Goal: Information Seeking & Learning: Learn about a topic

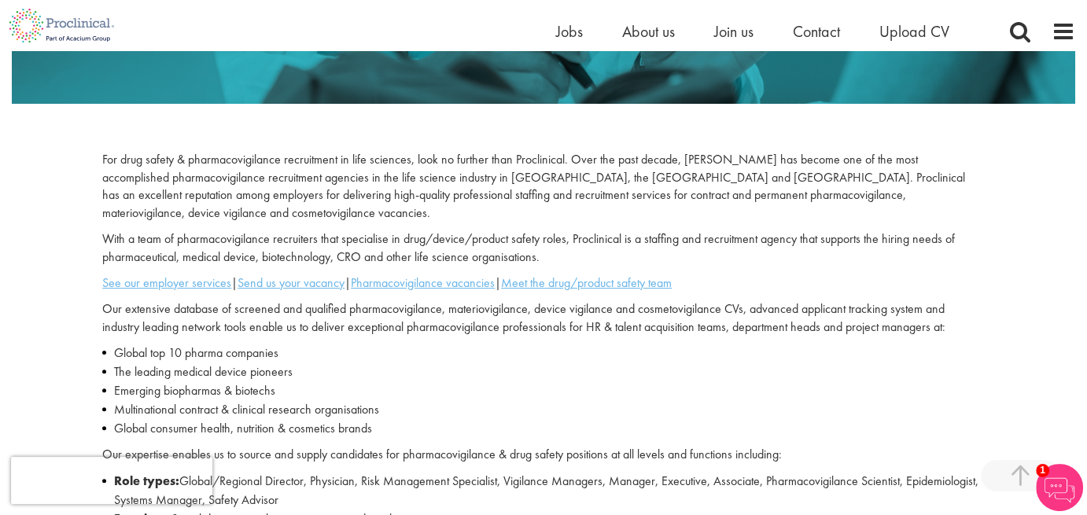
scroll to position [386, 0]
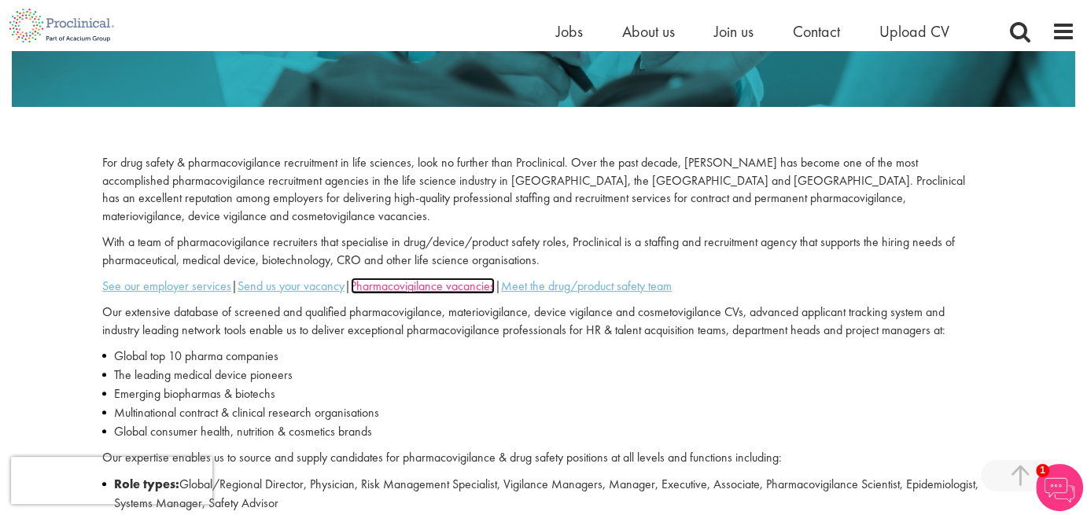
click at [463, 278] on u "Pharmacovigilance vacancies" at bounding box center [423, 286] width 144 height 17
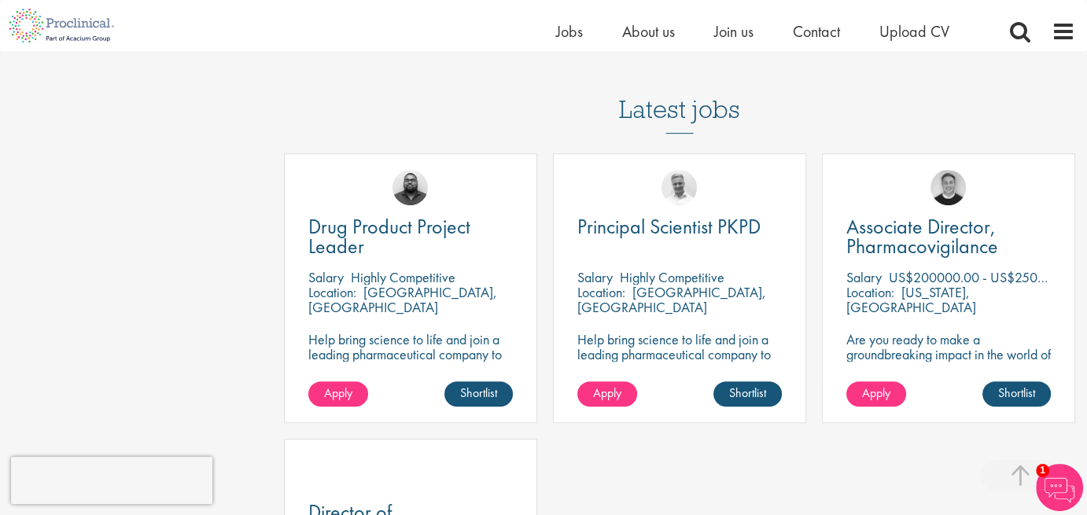
scroll to position [637, 0]
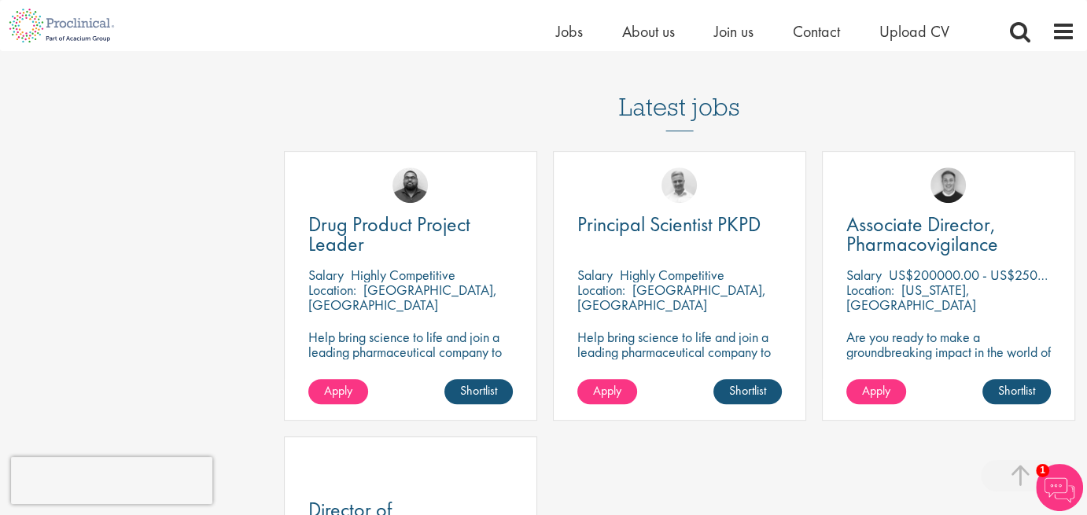
drag, startPoint x: 1094, startPoint y: 109, endPoint x: 1098, endPoint y: 249, distance: 140.1
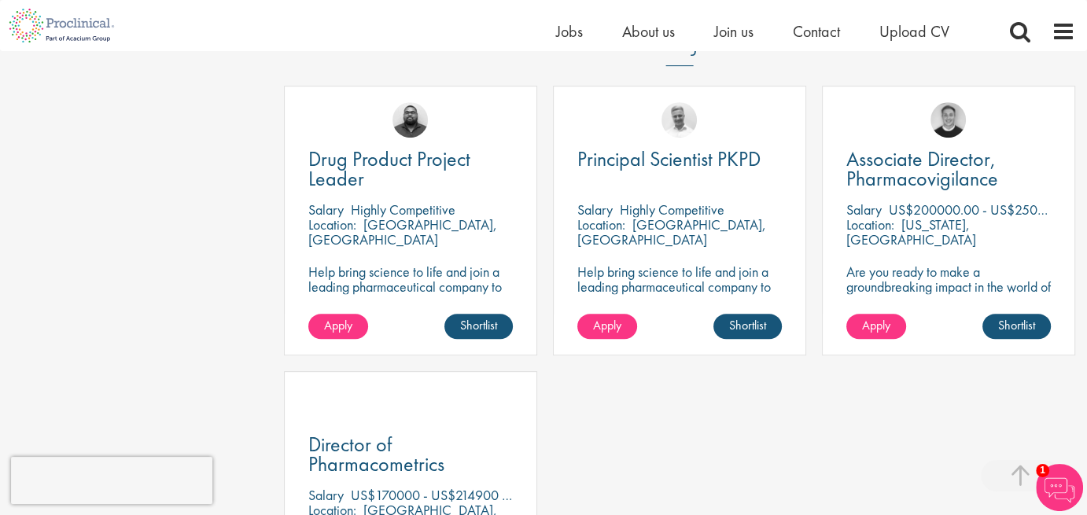
scroll to position [709, 0]
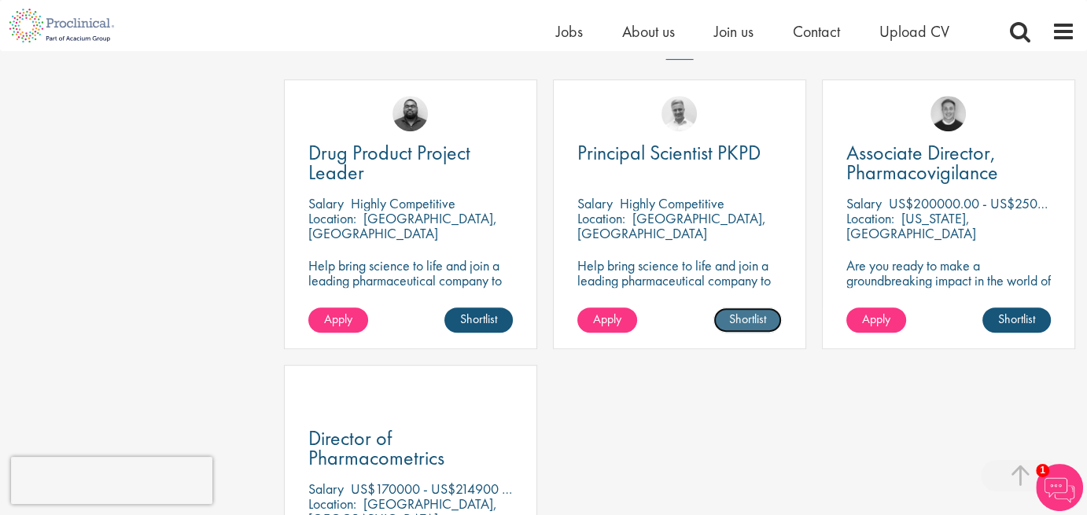
click at [734, 327] on link "Shortlist" at bounding box center [748, 320] width 68 height 25
click at [734, 321] on link "Shortlisted" at bounding box center [741, 320] width 81 height 25
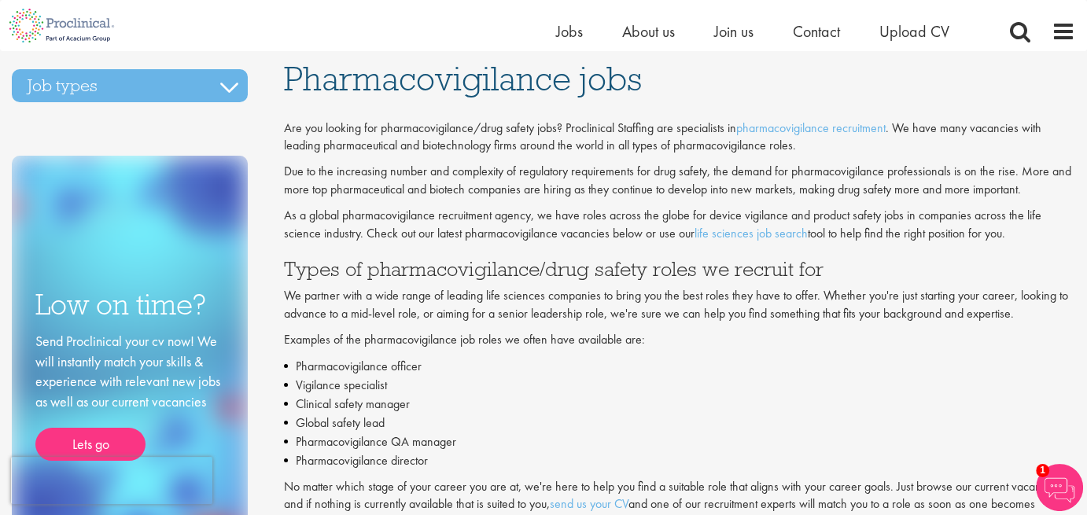
scroll to position [0, 0]
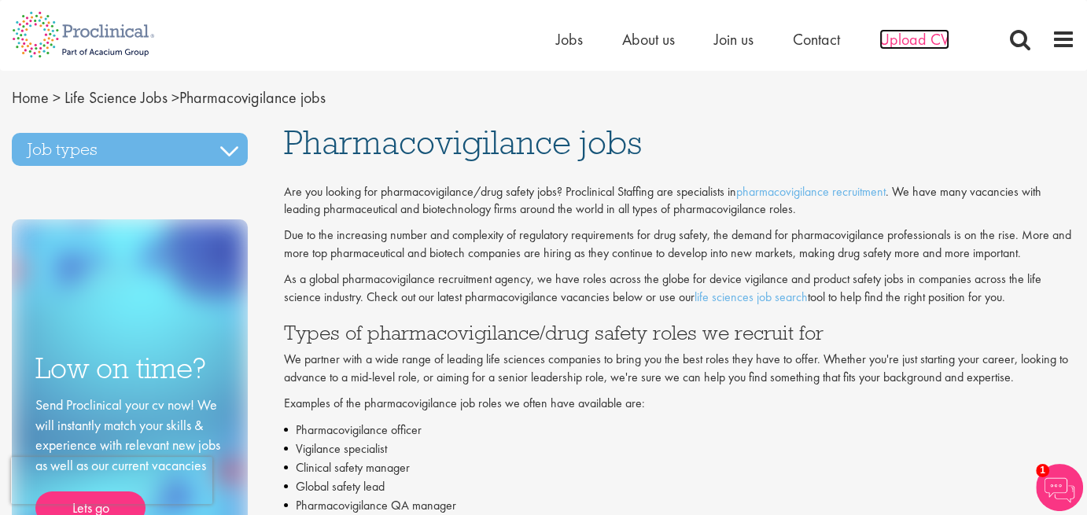
click at [922, 36] on span "Upload CV" at bounding box center [915, 39] width 70 height 20
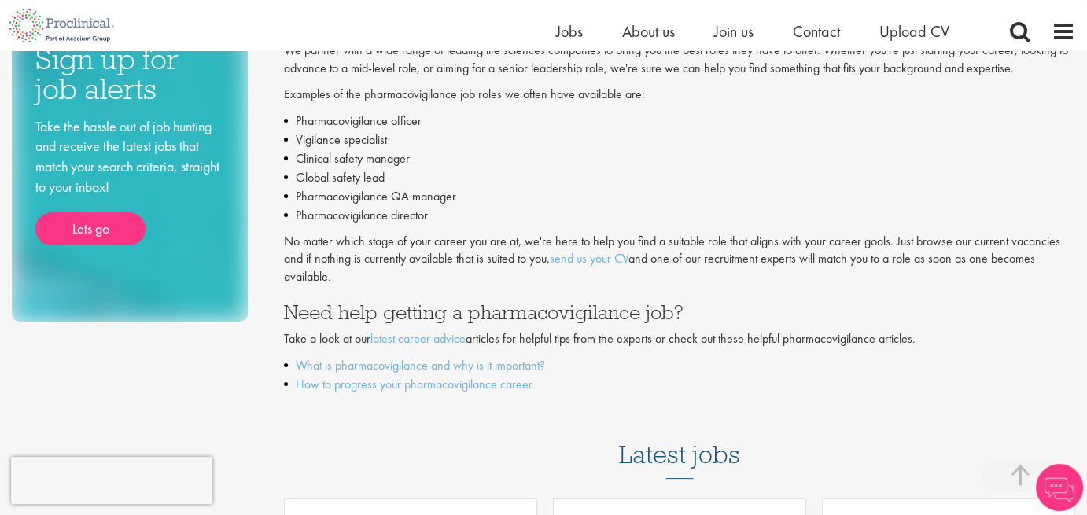
scroll to position [296, 0]
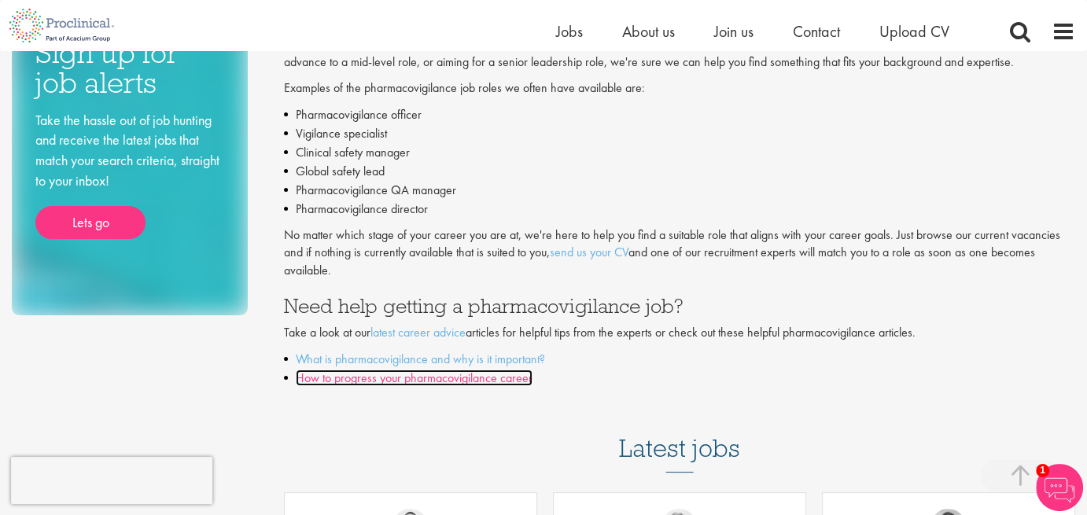
click at [511, 376] on link "How to progress your pharmacovigilance career" at bounding box center [414, 378] width 237 height 17
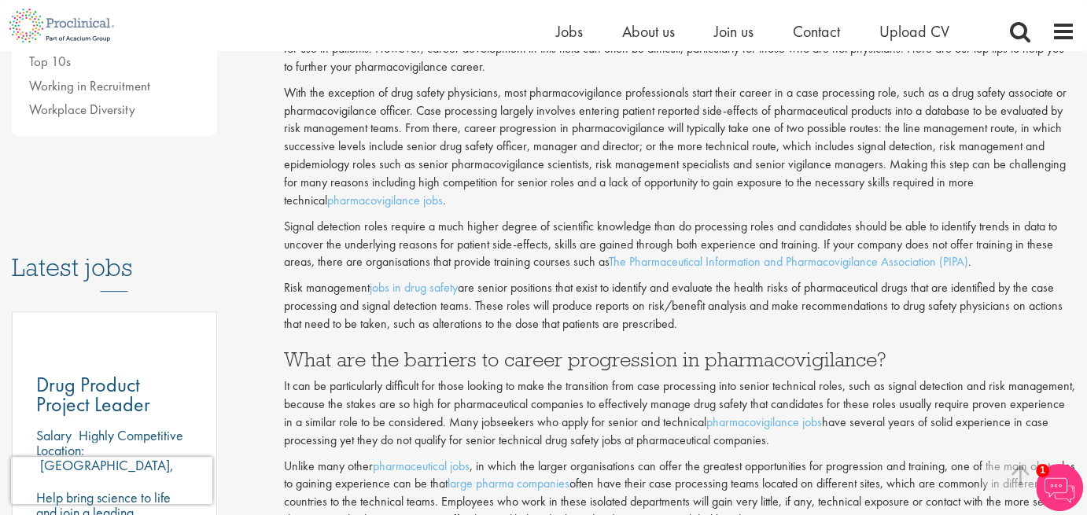
scroll to position [621, 0]
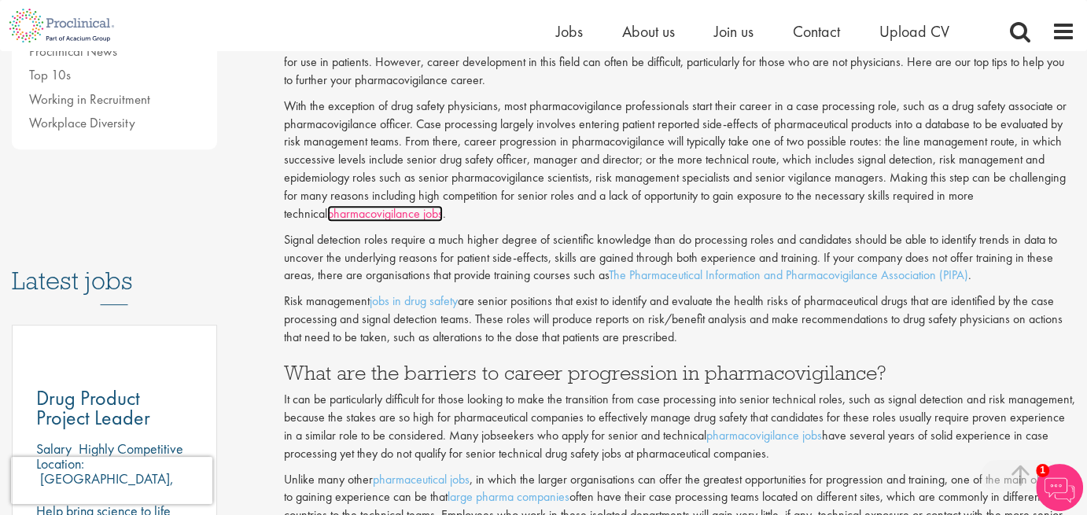
click at [443, 219] on link "pharmacovigilance jobs" at bounding box center [385, 213] width 116 height 17
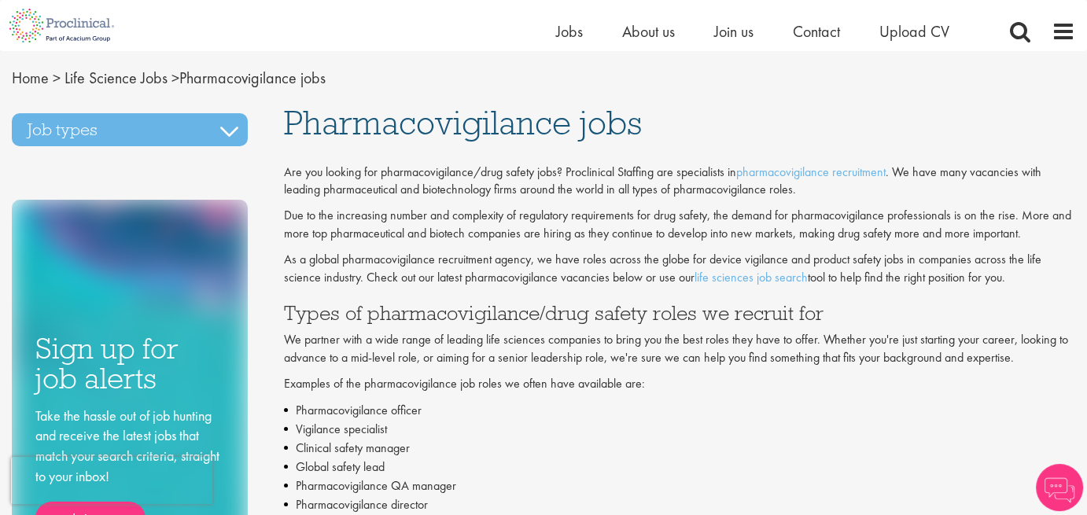
scroll to position [57, 0]
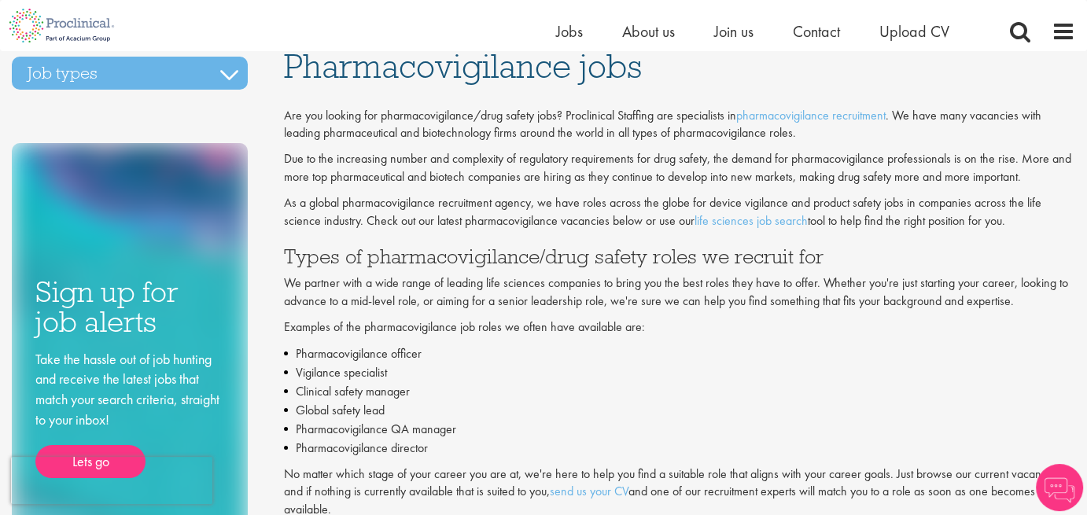
click at [863, 110] on link "pharmacovigilance recruitment" at bounding box center [810, 115] width 149 height 17
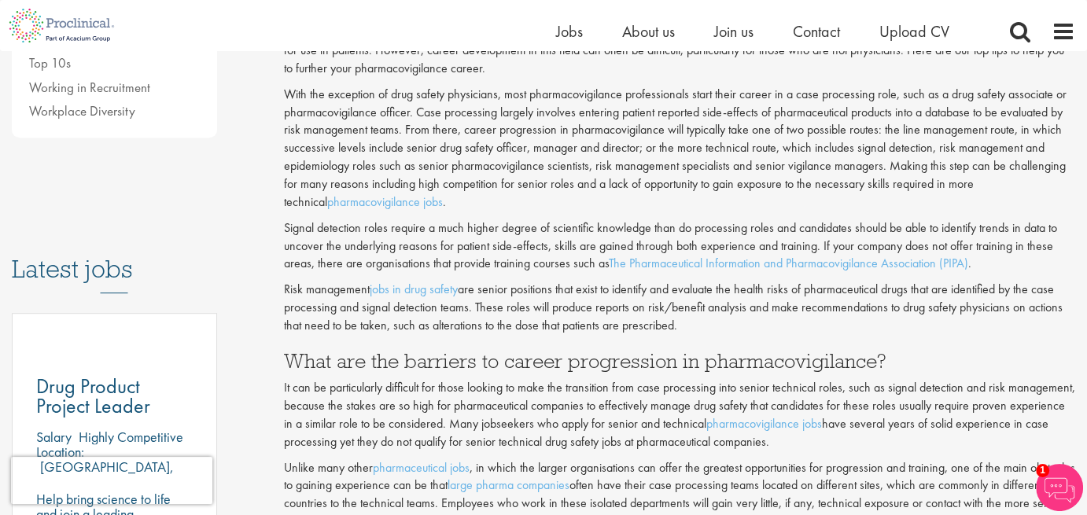
scroll to position [621, 0]
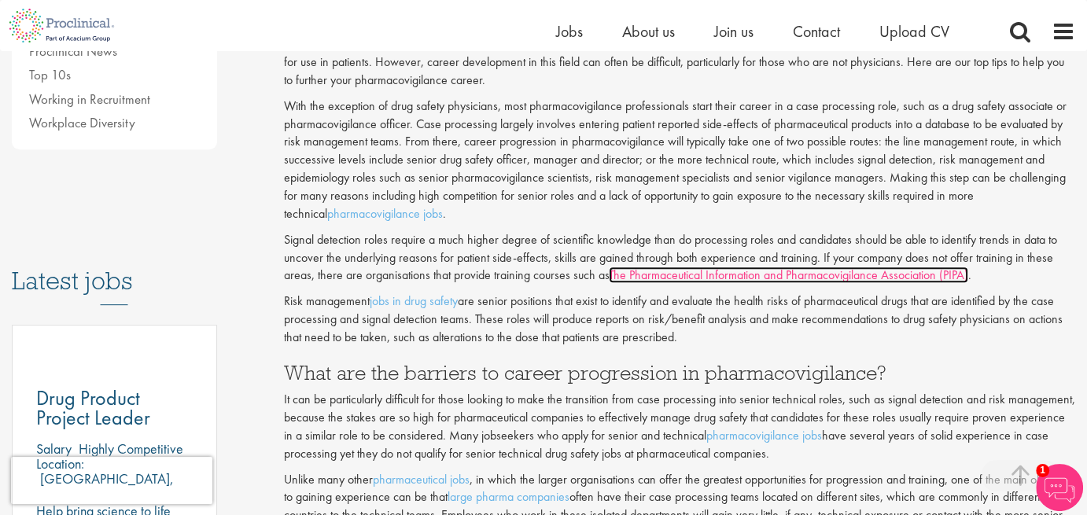
click at [870, 279] on link "The Pharmaceutical Information and Pharmacovigilance Association (PIPA)" at bounding box center [789, 275] width 360 height 17
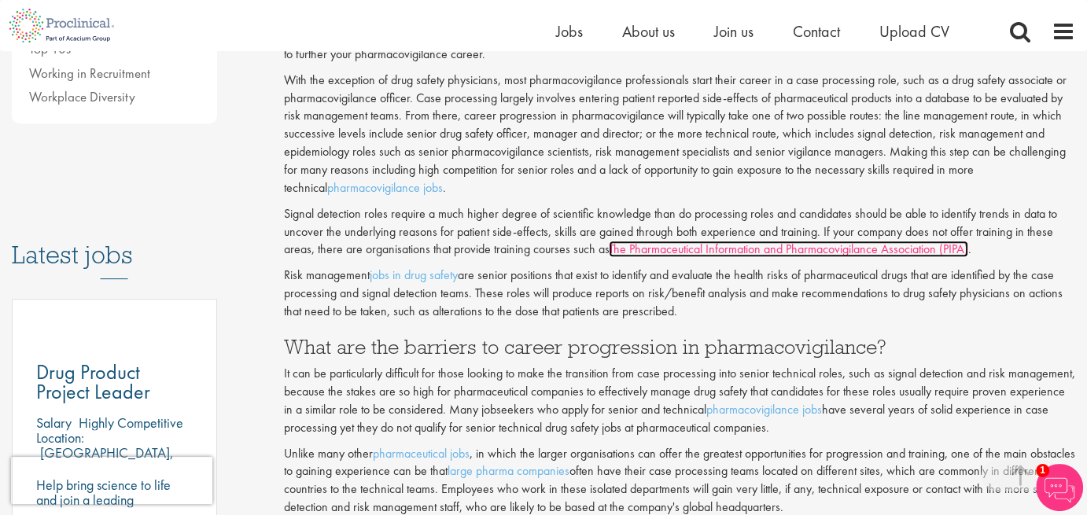
scroll to position [652, 0]
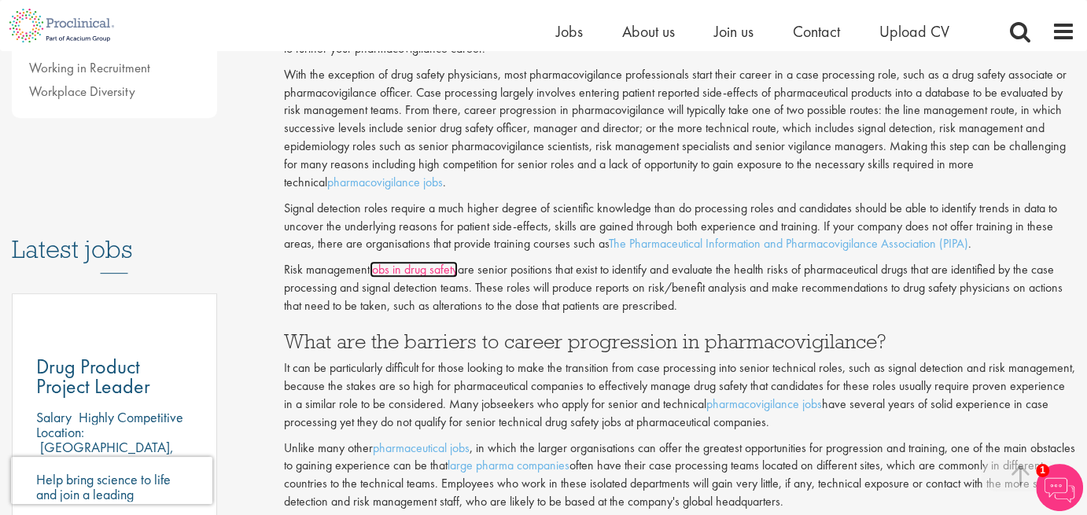
click at [405, 269] on link "jobs in drug safety" at bounding box center [414, 269] width 88 height 17
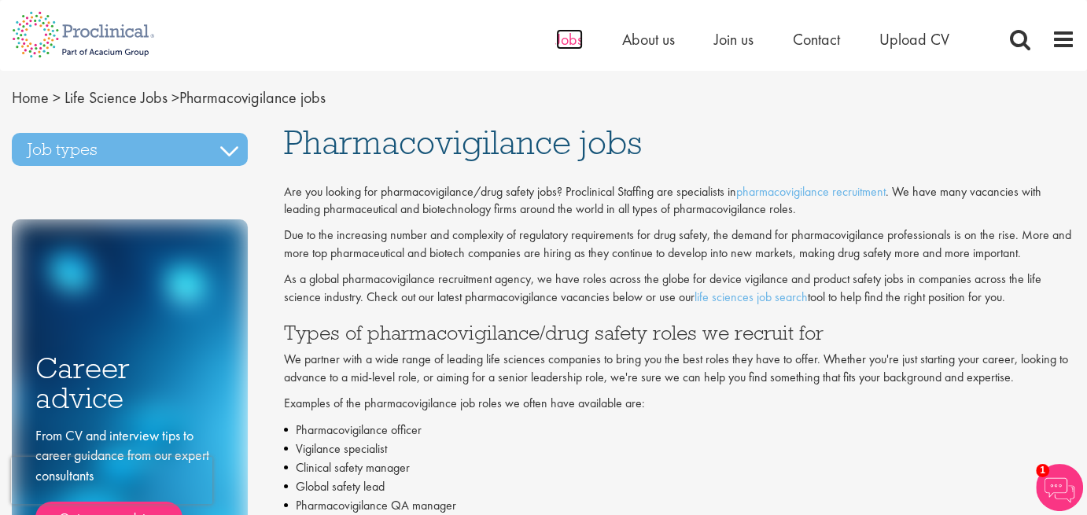
click at [576, 40] on span "Jobs" at bounding box center [569, 39] width 27 height 20
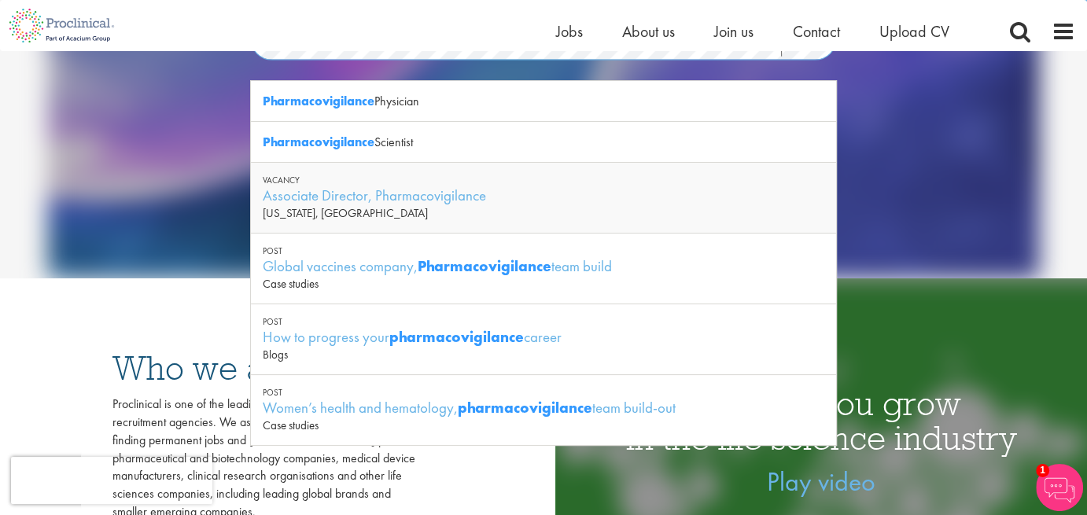
scroll to position [231, 0]
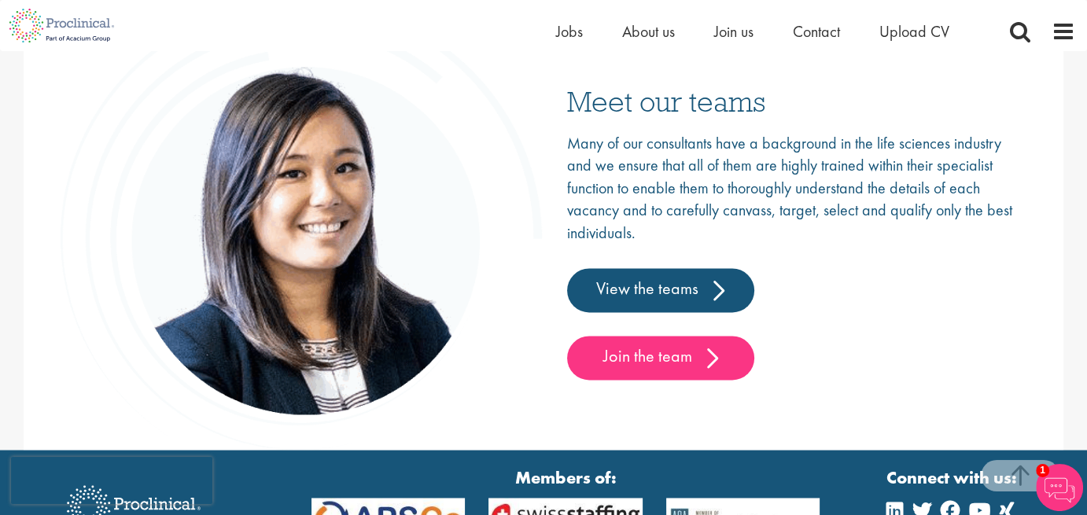
scroll to position [2352, 0]
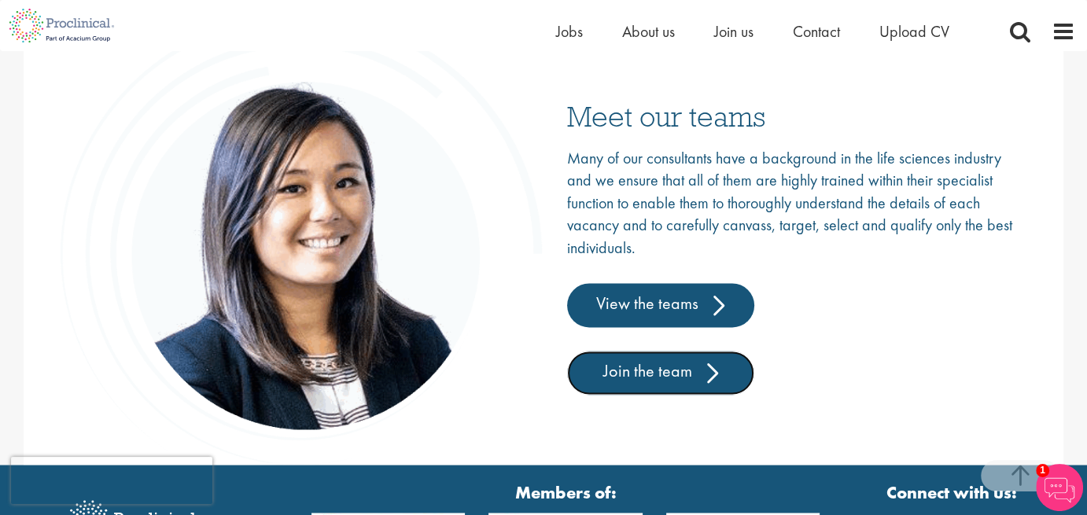
click at [715, 355] on link "Join the team" at bounding box center [660, 373] width 187 height 44
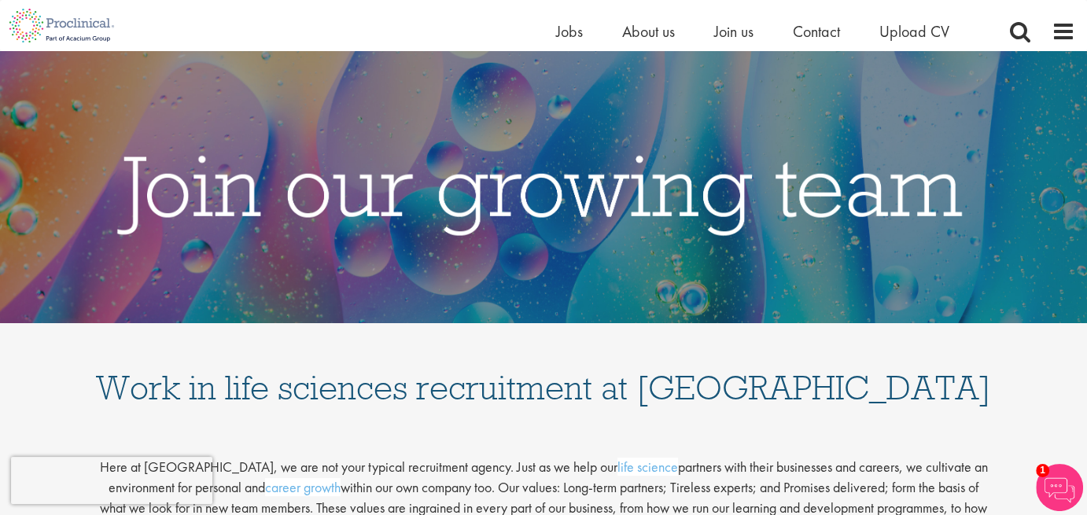
drag, startPoint x: 1090, startPoint y: 86, endPoint x: 1089, endPoint y: -46, distance: 131.4
